Goal: Find specific page/section: Find specific page/section

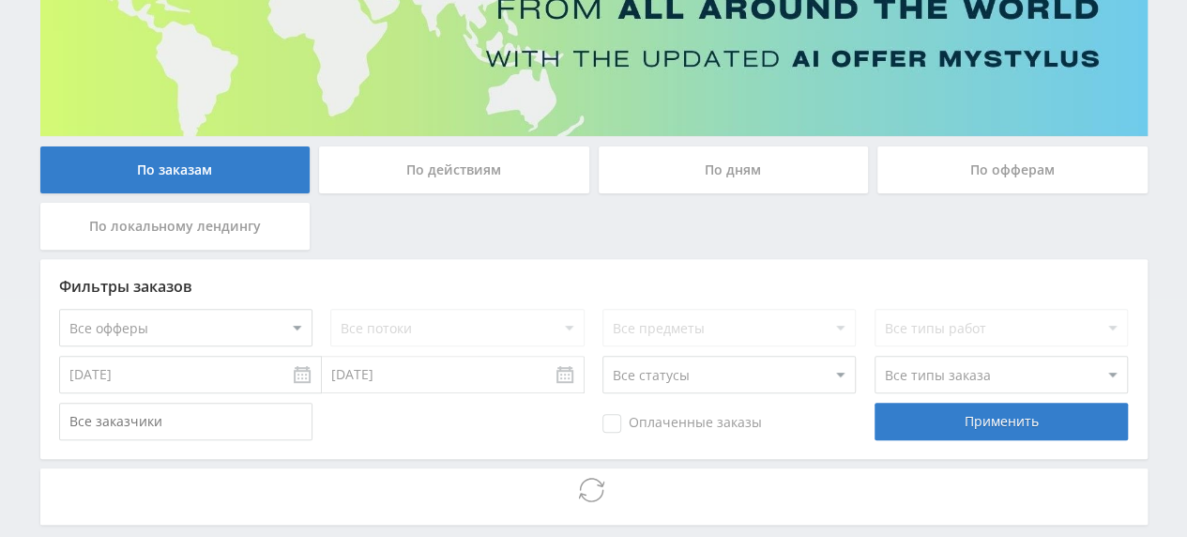
scroll to position [328, 0]
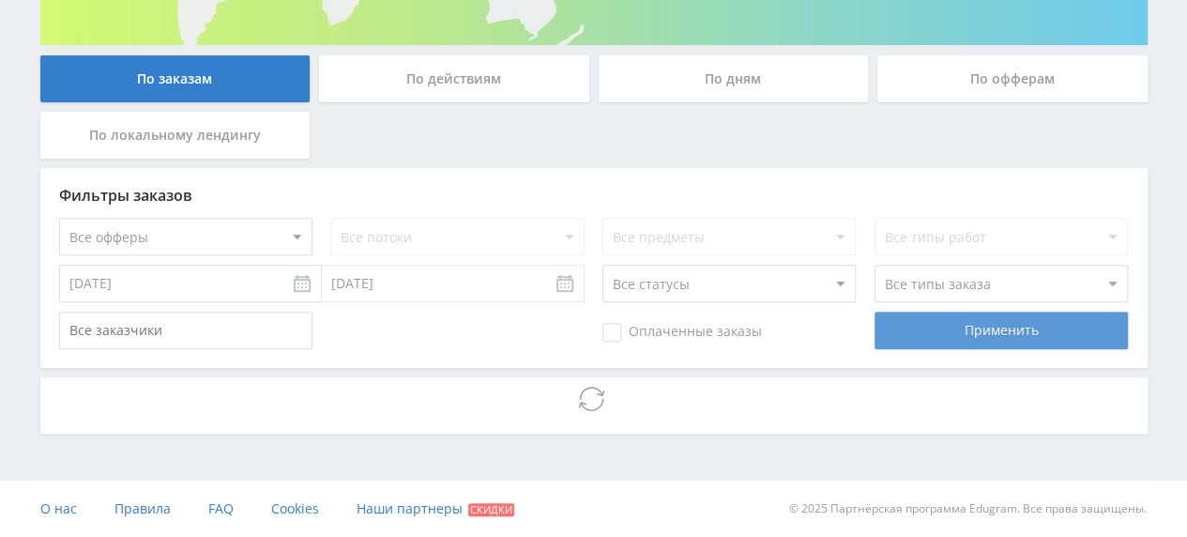
click at [908, 334] on div "Применить" at bounding box center [1001, 331] width 253 height 38
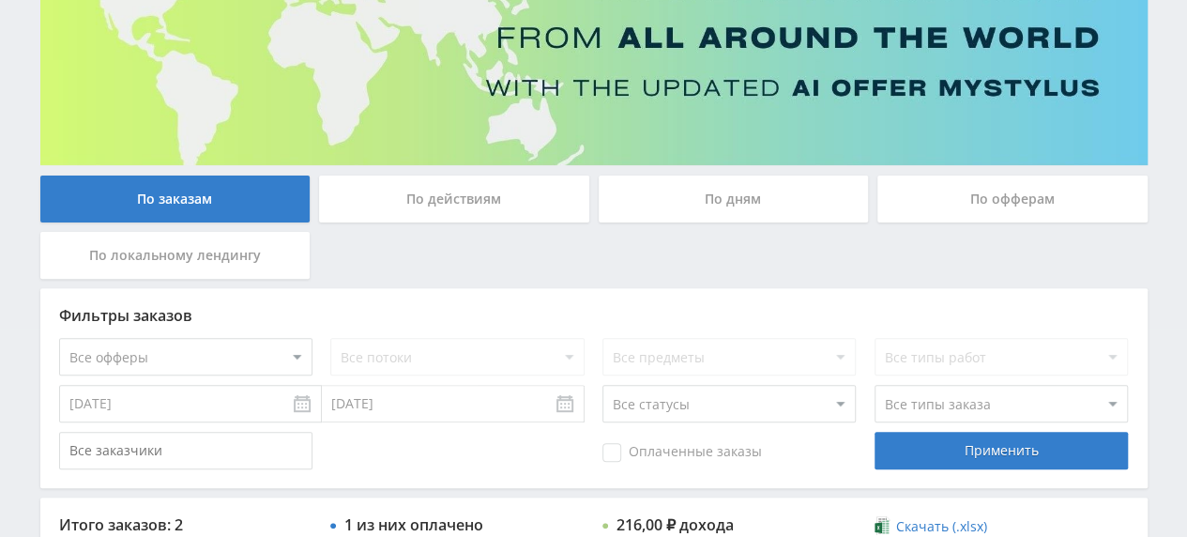
scroll to position [57, 0]
